Goal: Information Seeking & Learning: Learn about a topic

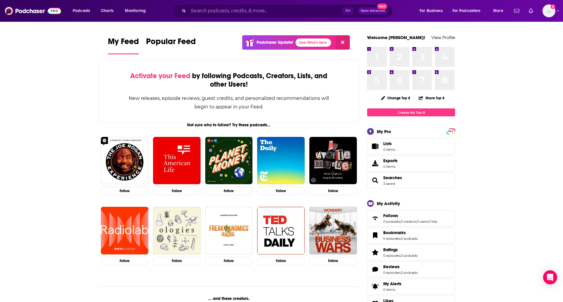
click at [107, 11] on span "Charts" at bounding box center [107, 11] width 13 height 8
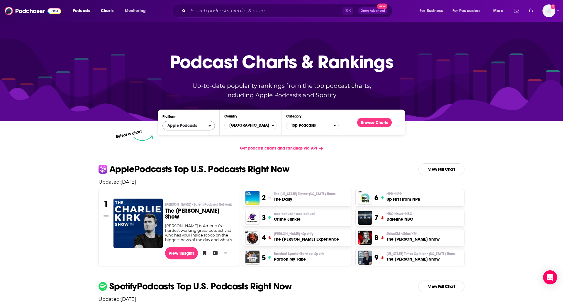
click at [195, 127] on span "Apple Podcasts" at bounding box center [182, 125] width 30 height 4
click at [192, 136] on span "Apple Podcasts" at bounding box center [188, 136] width 45 height 4
click at [372, 122] on button "Browse Charts" at bounding box center [374, 122] width 35 height 9
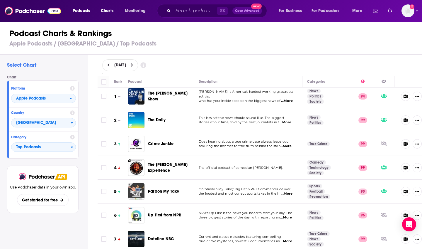
scroll to position [2, 0]
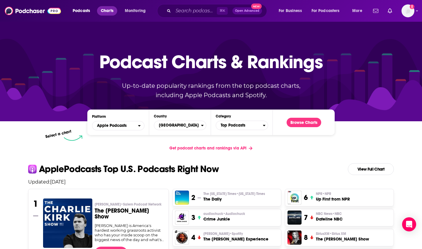
click at [108, 13] on span "Charts" at bounding box center [107, 11] width 13 height 8
click at [138, 123] on icon "open menu" at bounding box center [139, 125] width 3 height 4
click at [114, 143] on span "Spotify" at bounding box center [118, 144] width 45 height 4
click at [137, 148] on div "Get podcast charts and rankings via API" at bounding box center [210, 148] width 375 height 14
click at [312, 122] on button "Browse Charts" at bounding box center [304, 122] width 35 height 9
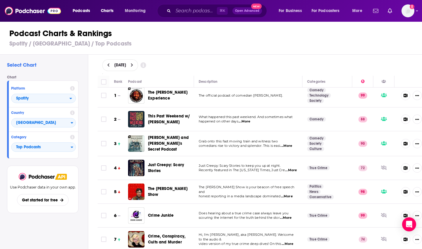
scroll to position [2, 0]
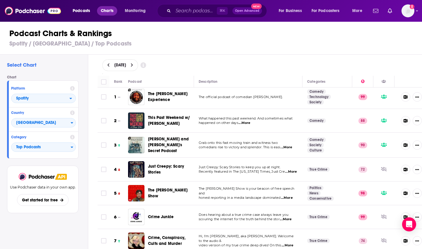
click at [109, 11] on span "Charts" at bounding box center [107, 11] width 13 height 8
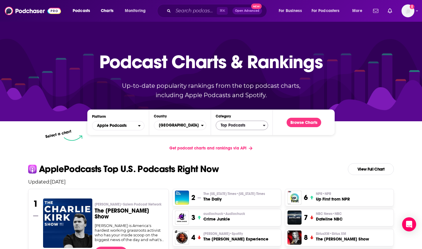
click at [246, 126] on span "Top Podcasts" at bounding box center [239, 125] width 47 height 10
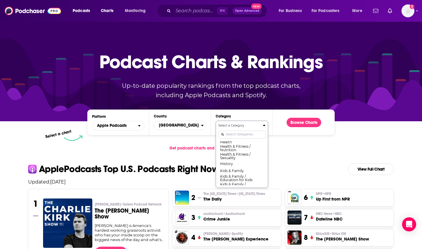
scroll to position [264, 0]
click at [237, 133] on input "Categories" at bounding box center [242, 135] width 47 height 8
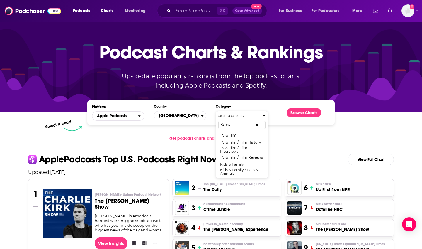
scroll to position [0, 0]
type input "mu"
click at [235, 134] on button "Music" at bounding box center [242, 134] width 47 height 7
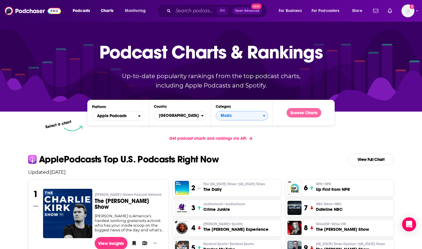
click at [299, 114] on button "Browse Charts" at bounding box center [304, 112] width 35 height 9
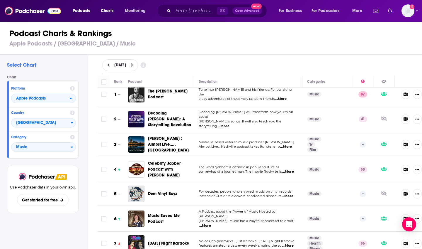
scroll to position [4, 0]
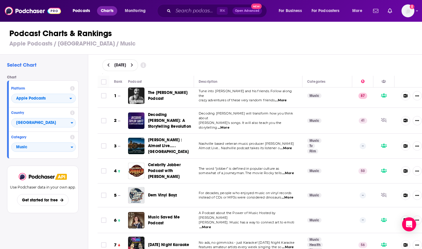
click at [110, 13] on span "Charts" at bounding box center [107, 11] width 13 height 8
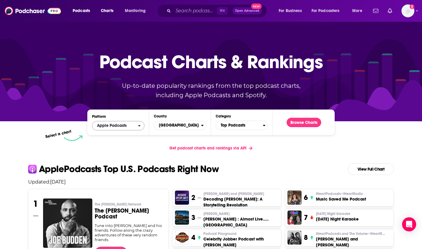
click at [133, 125] on span "Apple Podcasts" at bounding box center [115, 126] width 46 height 10
click at [121, 143] on span "Spotify" at bounding box center [118, 144] width 45 height 4
click at [248, 126] on span "Top Podcasts" at bounding box center [239, 125] width 47 height 10
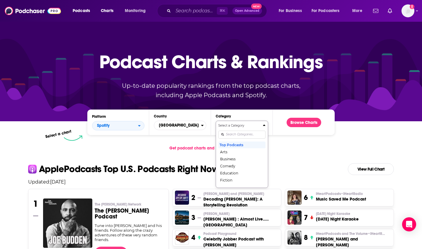
click at [242, 134] on input "Categories" at bounding box center [242, 135] width 47 height 8
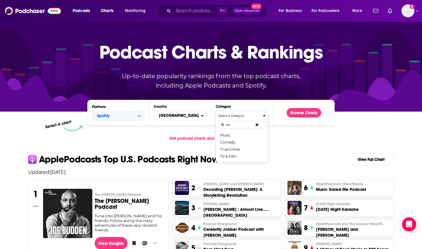
type input "mus"
click at [240, 136] on button "Music" at bounding box center [242, 134] width 47 height 7
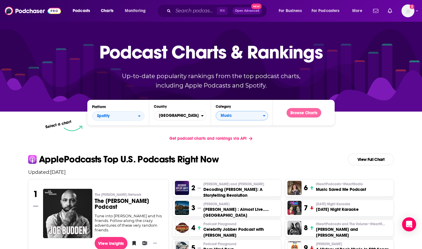
click at [299, 112] on button "Browse Charts" at bounding box center [304, 112] width 35 height 9
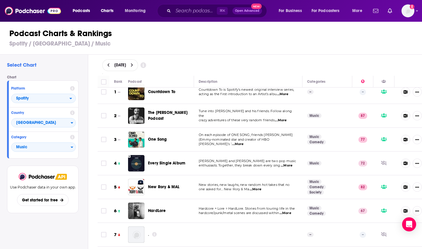
scroll to position [5, 0]
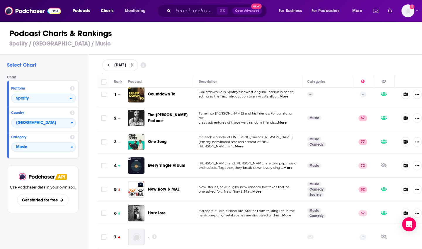
click at [154, 237] on icon at bounding box center [154, 236] width 5 height 5
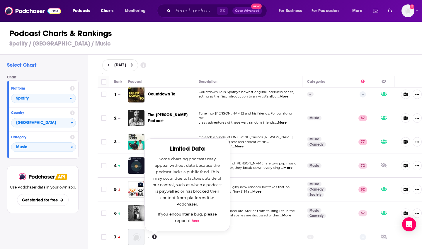
click at [186, 238] on div ". Limited Data Some charting podcasts may appear without data because the podca…" at bounding box center [173, 236] width 51 height 7
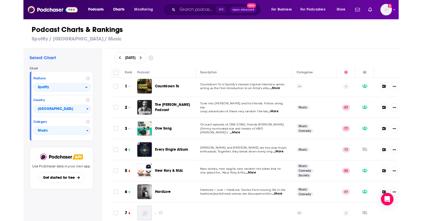
scroll to position [2, 0]
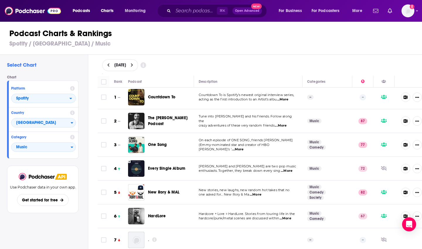
click at [180, 44] on h3 "Spotify / [GEOGRAPHIC_DATA] / Music" at bounding box center [213, 43] width 409 height 7
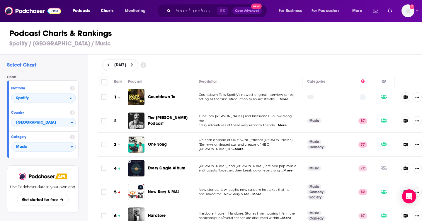
click at [416, 11] on div "Podcasts Charts Monitoring ⌘ K Open Advanced New For Business For Podcasters Mo…" at bounding box center [211, 11] width 422 height 22
click at [419, 11] on div "Podcasts Charts Monitoring ⌘ K Open Advanced New For Business For Podcasters Mo…" at bounding box center [211, 11] width 422 height 22
click at [418, 12] on icon "Show profile menu" at bounding box center [417, 11] width 2 height 4
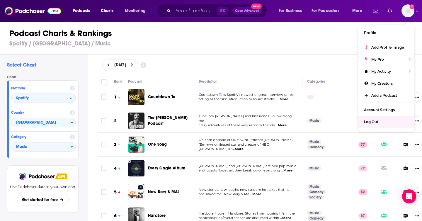
click at [370, 122] on span "Log Out" at bounding box center [371, 122] width 14 height 4
